Goal: Task Accomplishment & Management: Complete application form

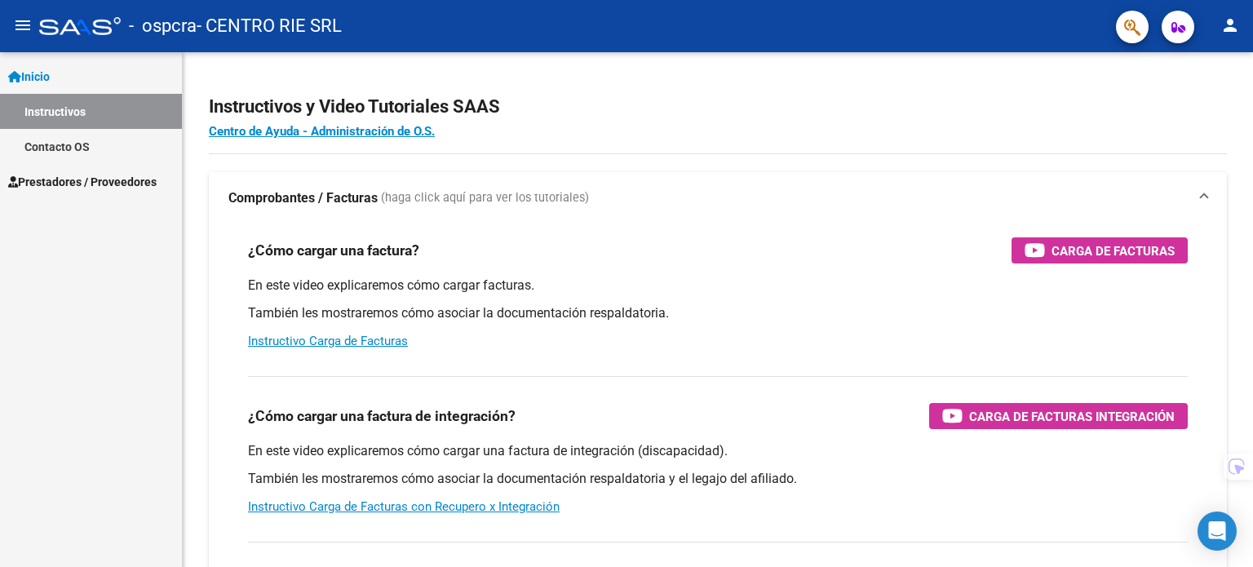
click at [70, 168] on link "Prestadores / Proveedores" at bounding box center [91, 181] width 182 height 35
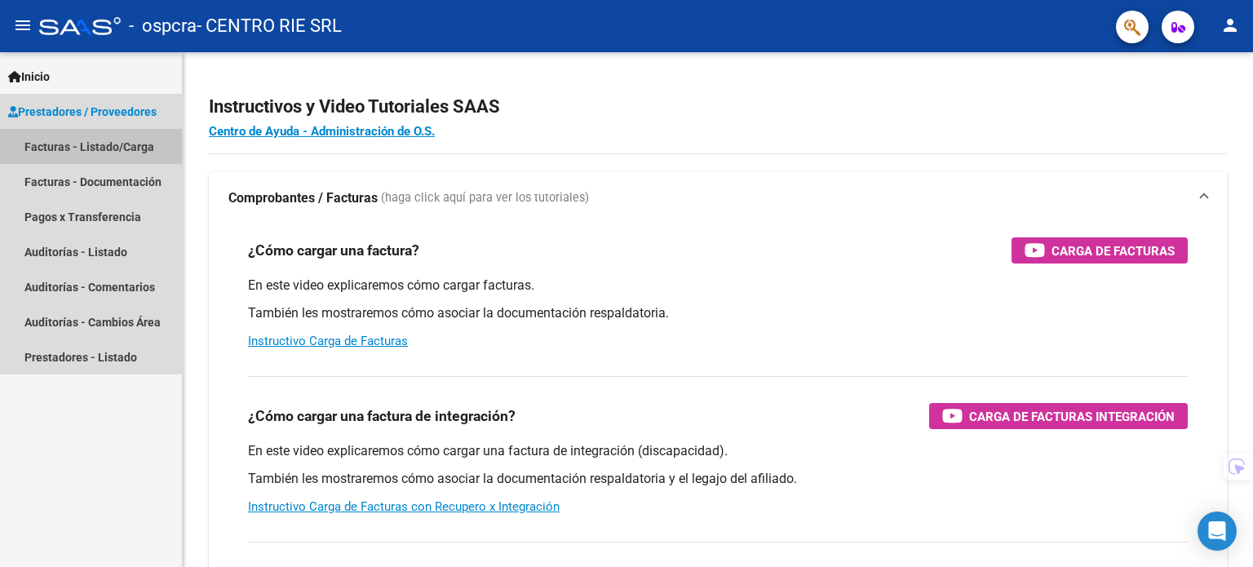
click at [85, 144] on link "Facturas - Listado/Carga" at bounding box center [91, 146] width 182 height 35
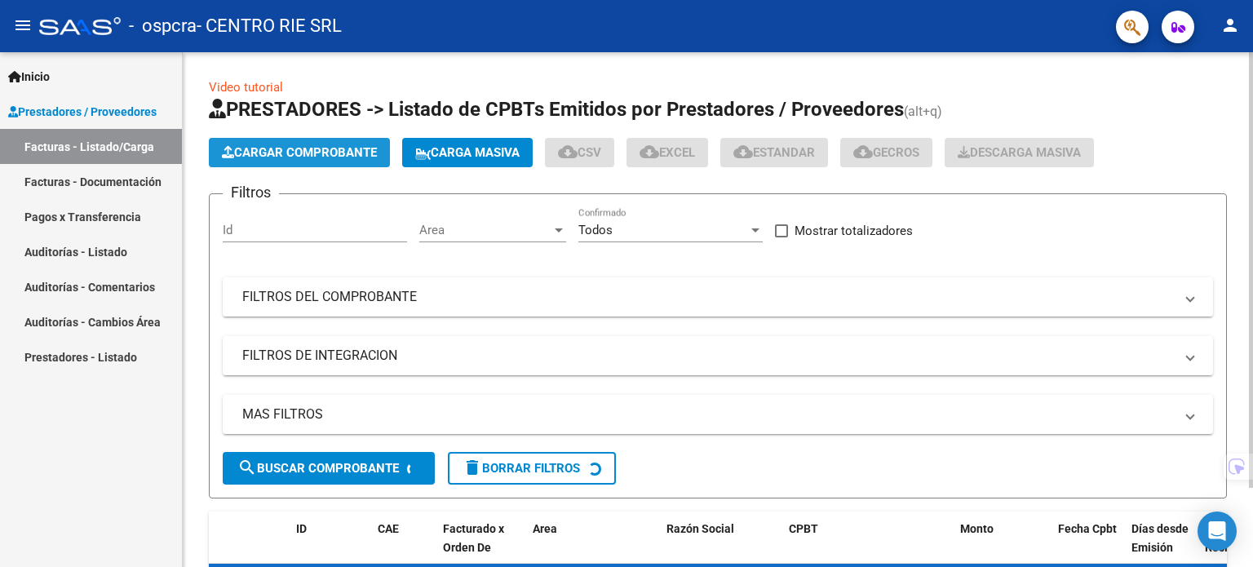
click at [372, 148] on span "Cargar Comprobante" at bounding box center [299, 152] width 155 height 15
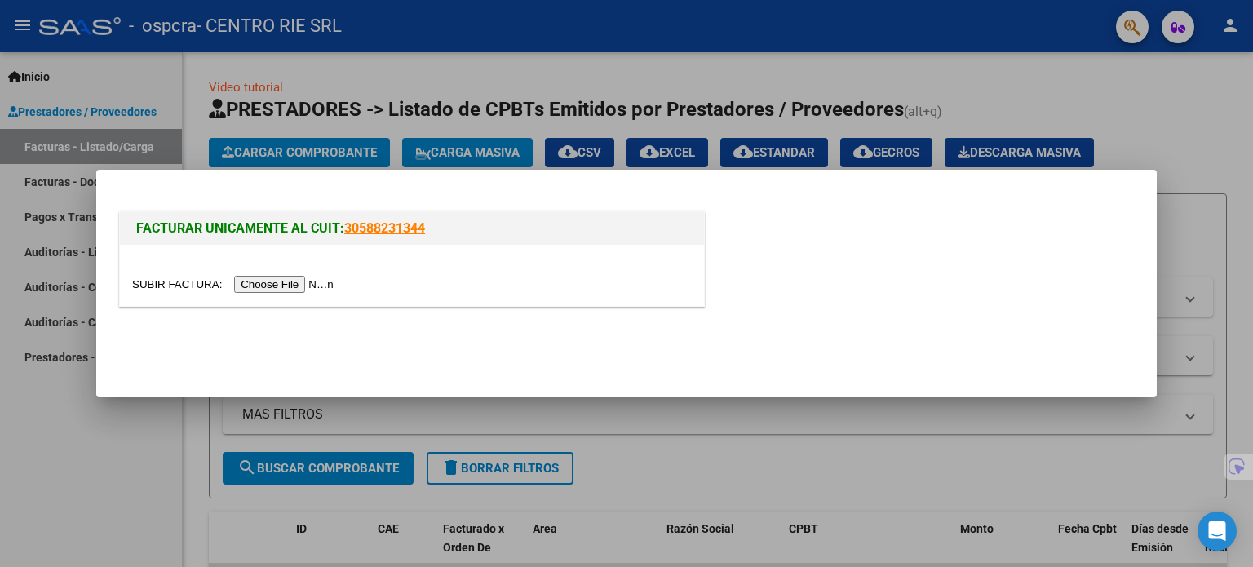
click at [238, 285] on input "file" at bounding box center [235, 284] width 206 height 17
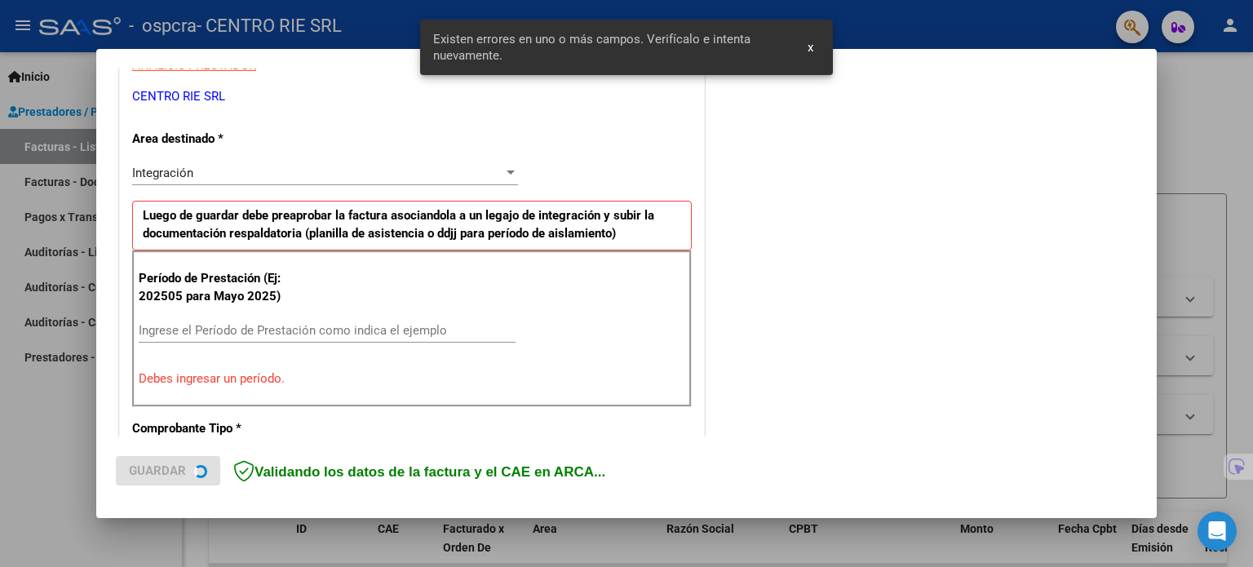
scroll to position [352, 0]
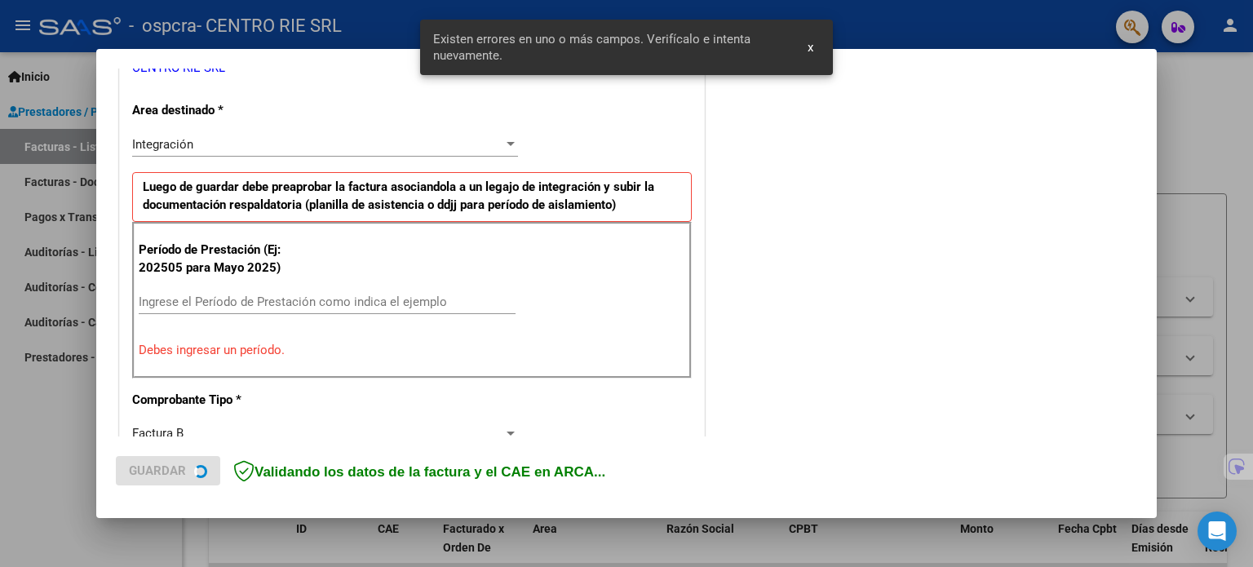
click at [350, 303] on input "Ingrese el Período de Prestación como indica el ejemplo" at bounding box center [327, 301] width 377 height 15
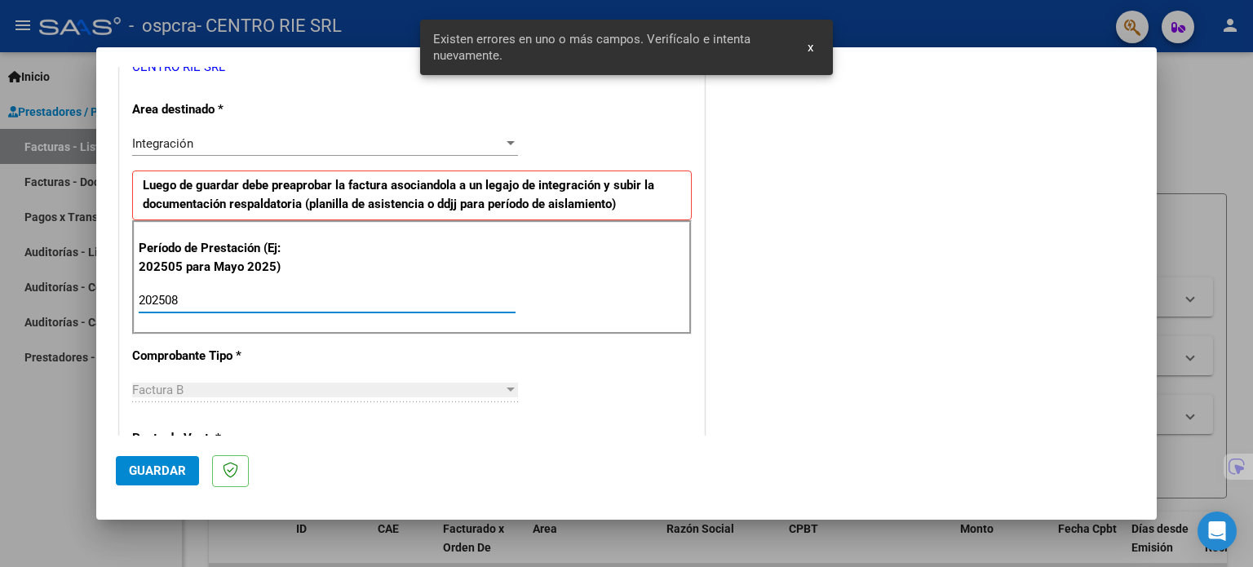
type input "202508"
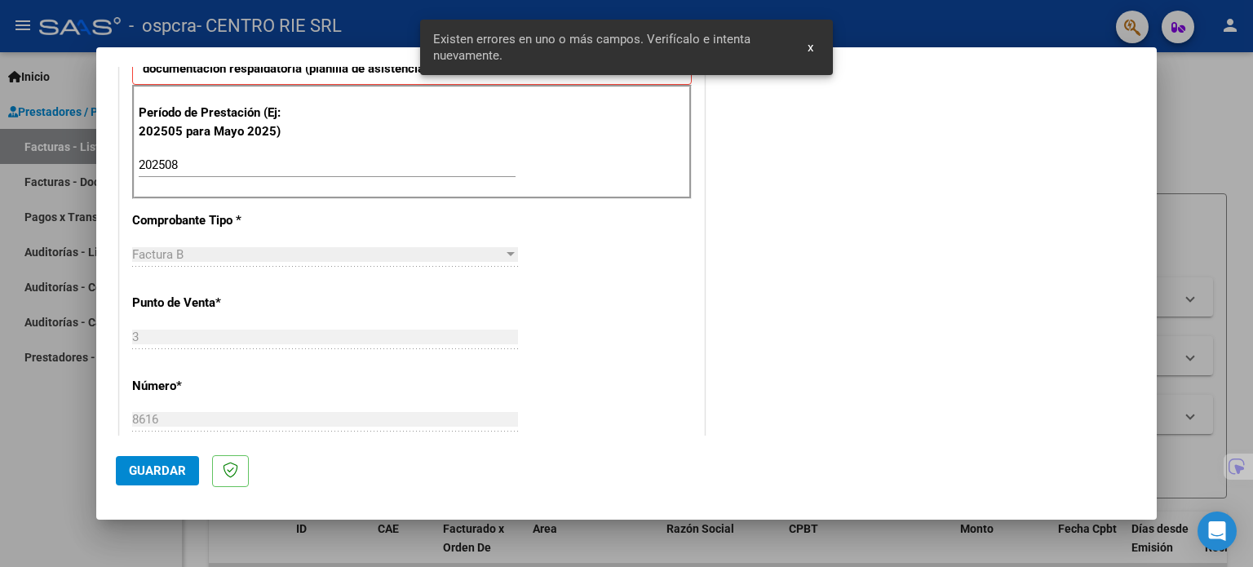
scroll to position [515, 0]
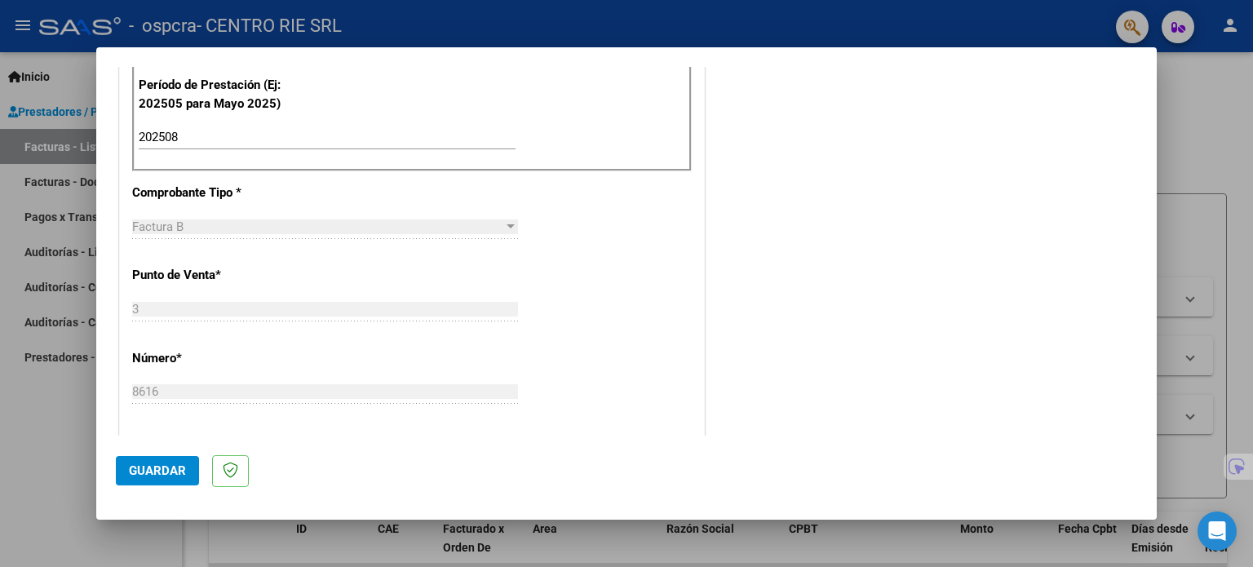
click at [170, 474] on span "Guardar" at bounding box center [157, 470] width 57 height 15
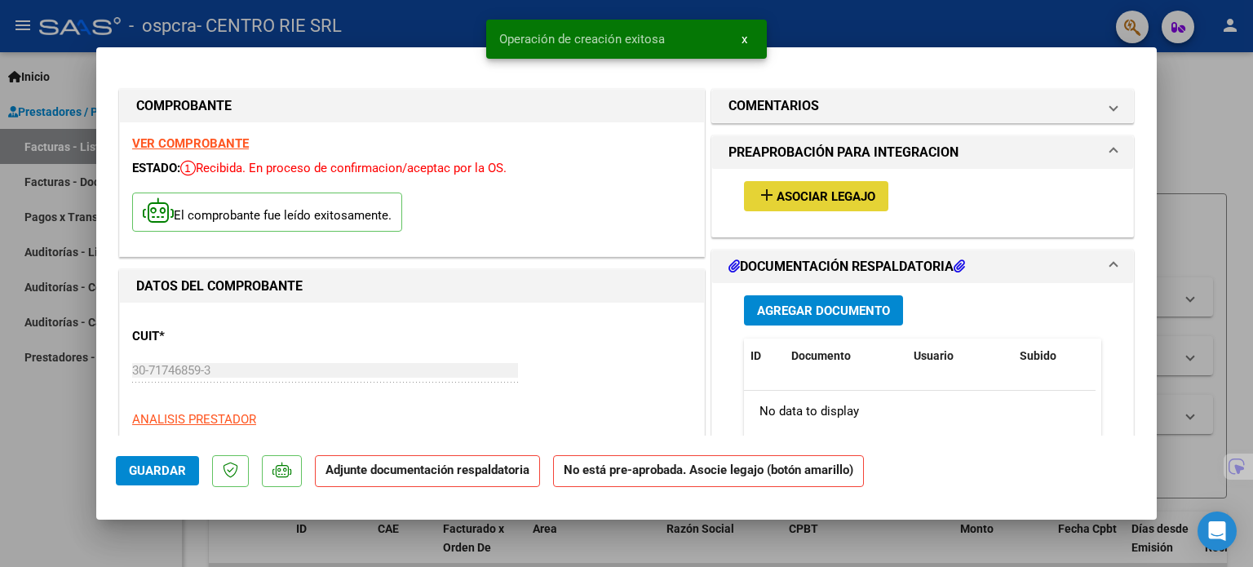
click at [817, 197] on span "Asociar Legajo" at bounding box center [826, 196] width 99 height 15
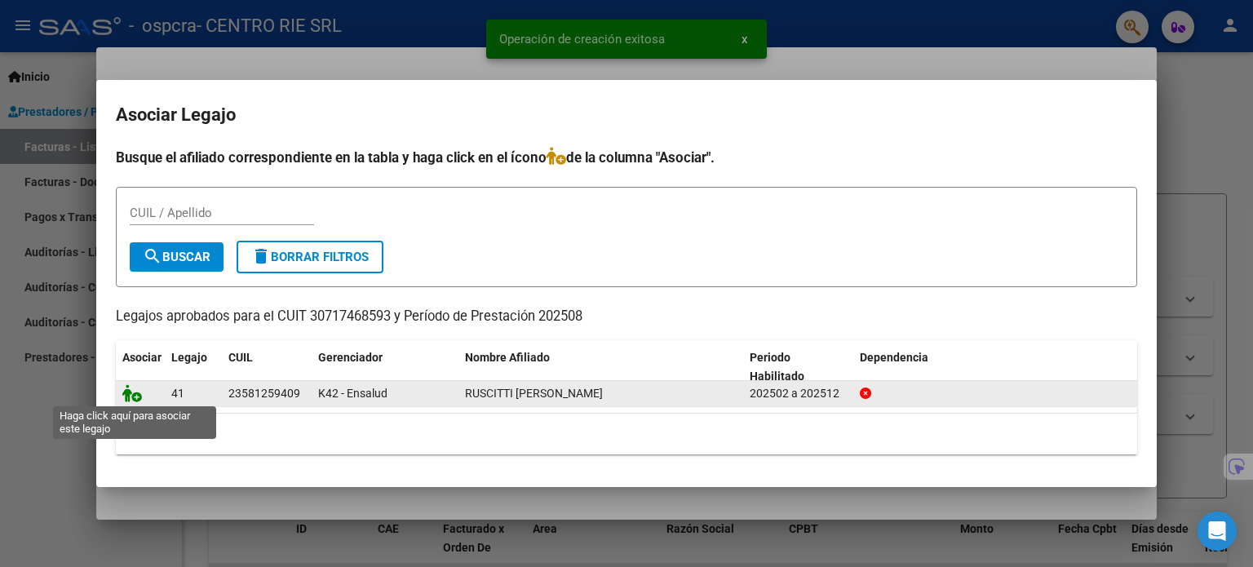
click at [134, 392] on icon at bounding box center [132, 393] width 20 height 18
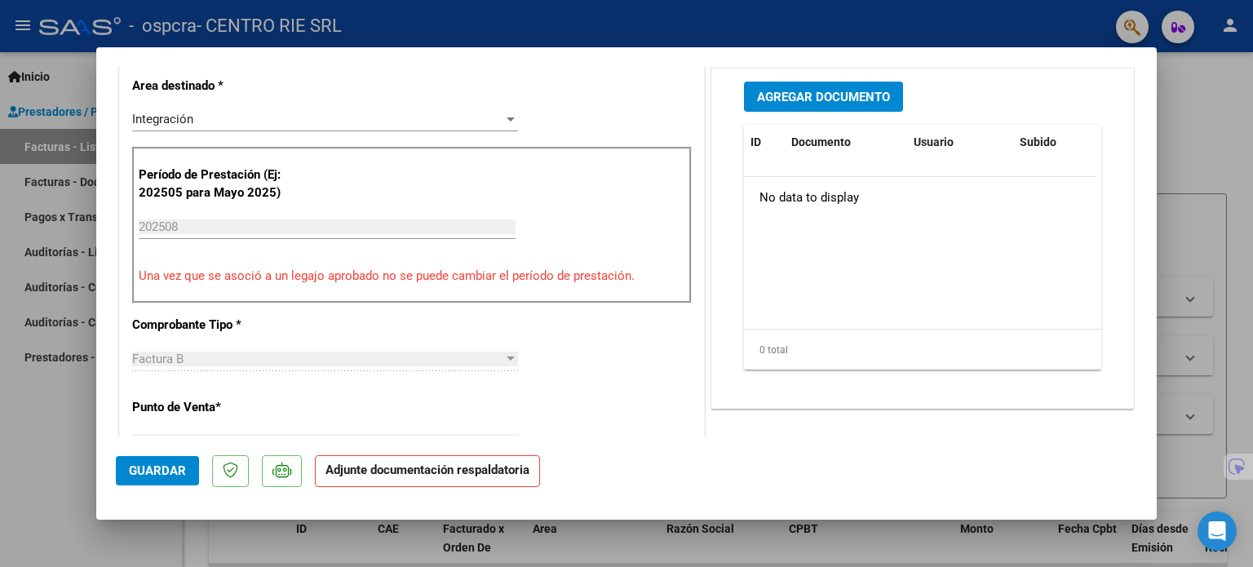
scroll to position [408, 0]
click at [812, 104] on button "Agregar Documento" at bounding box center [823, 96] width 159 height 30
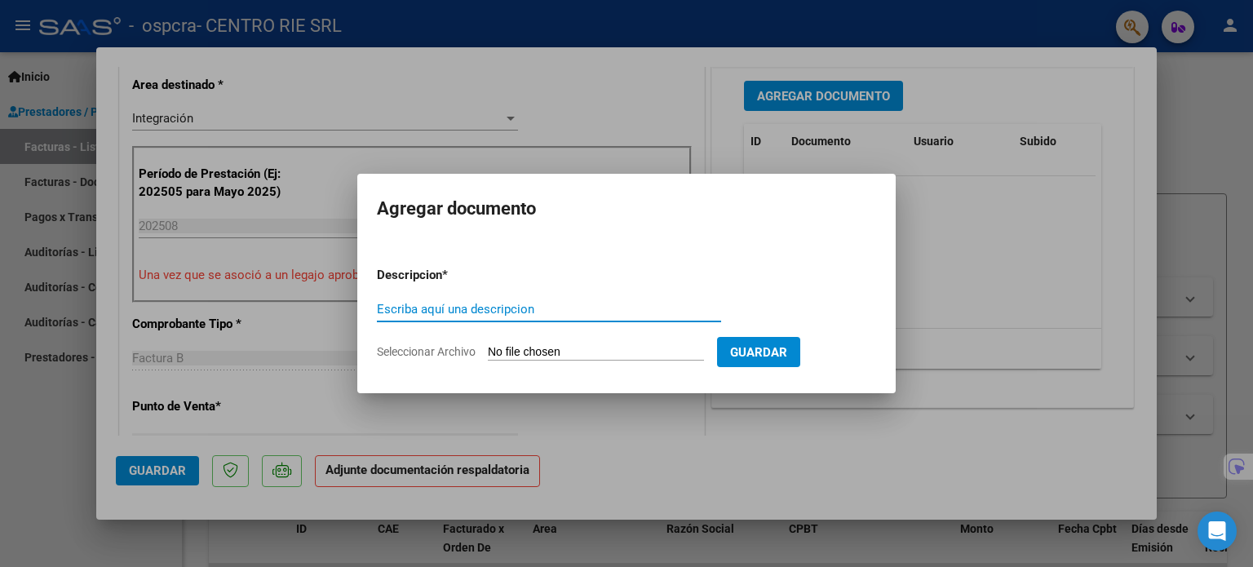
click at [509, 312] on input "Escriba aquí una descripcion" at bounding box center [549, 309] width 344 height 15
type input "Planilla de Asistencia"
click at [783, 348] on span "Guardar" at bounding box center [758, 352] width 57 height 15
click at [615, 352] on input "Seleccionar Archivo" at bounding box center [596, 352] width 216 height 15
type input "C:\fakepath\1424 - Ruscitti [PERSON_NAME].pdf"
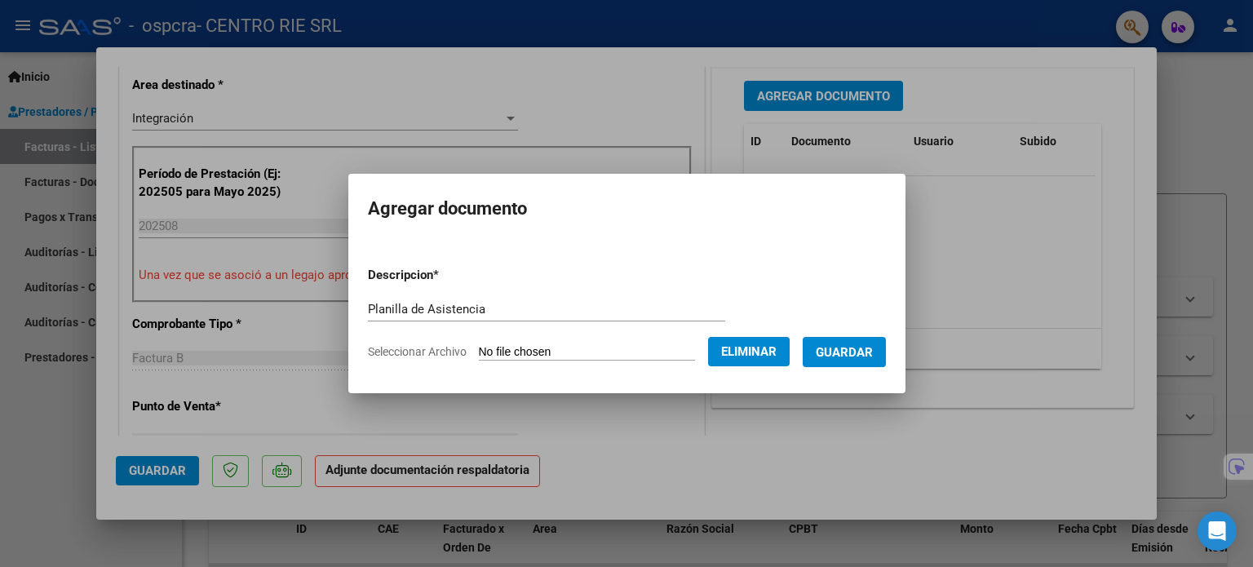
click at [865, 350] on span "Guardar" at bounding box center [844, 352] width 57 height 15
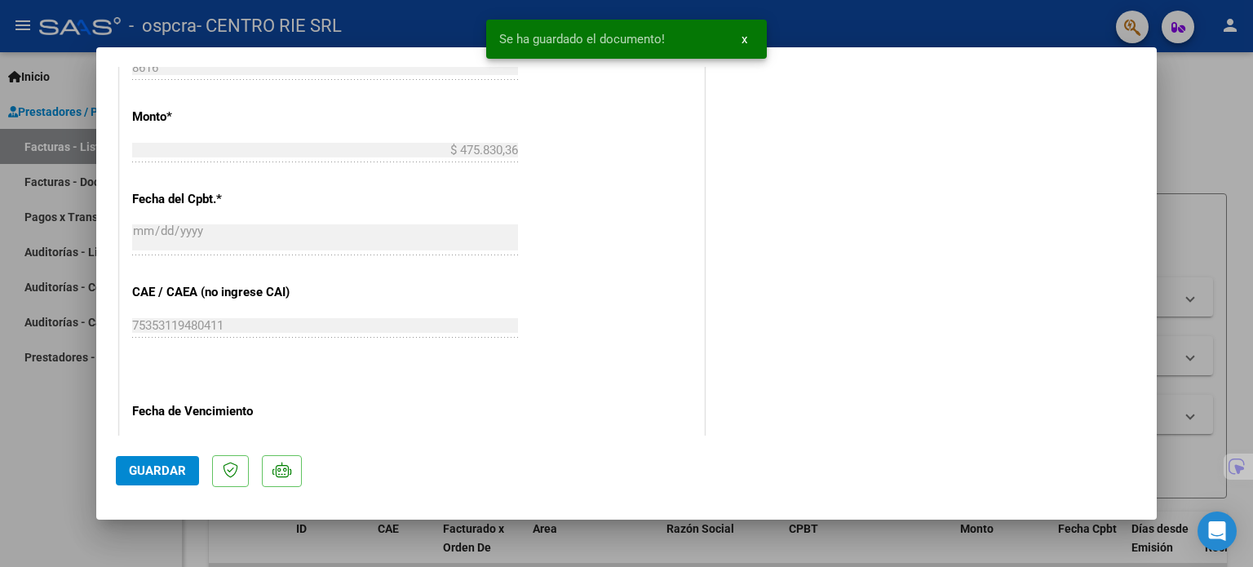
scroll to position [897, 0]
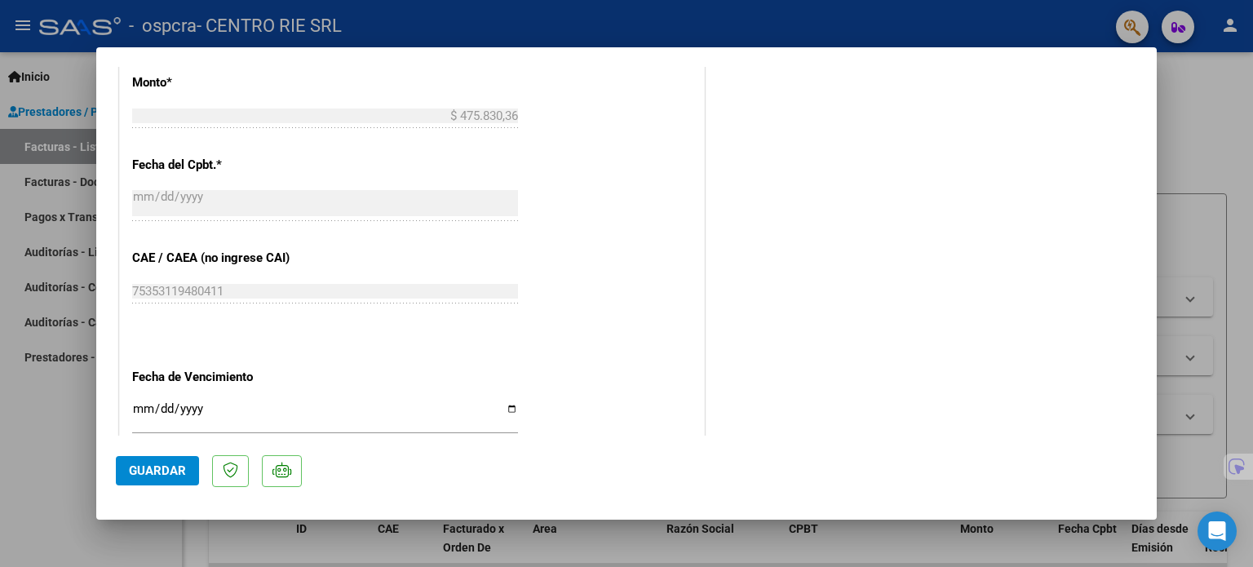
click at [146, 461] on button "Guardar" at bounding box center [157, 470] width 83 height 29
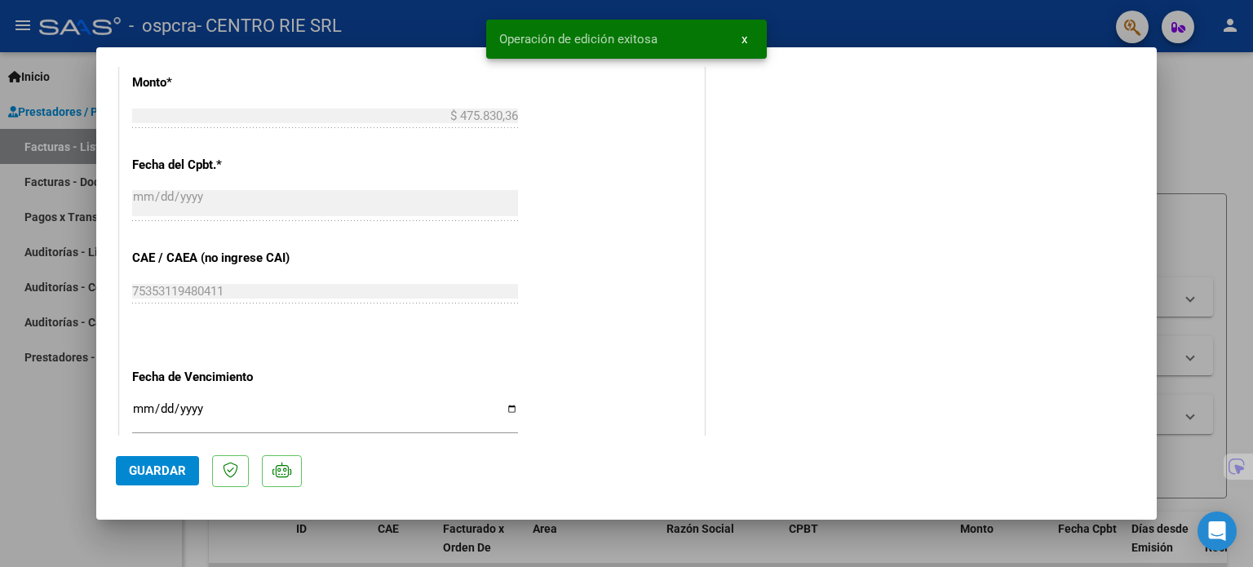
click at [0, 456] on div at bounding box center [626, 283] width 1253 height 567
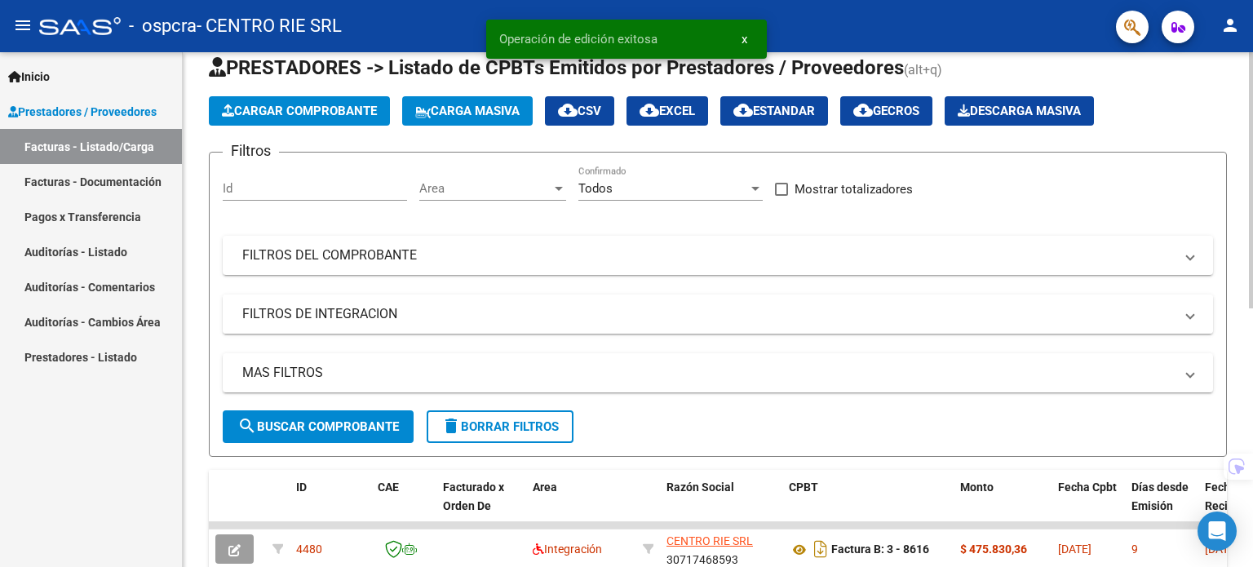
scroll to position [408, 0]
